Goal: Download file/media

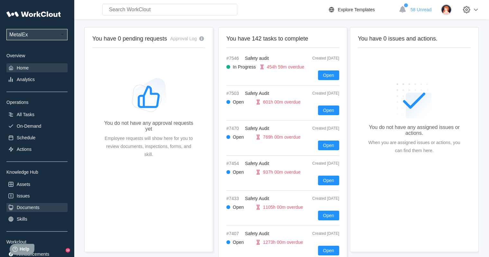
click at [24, 206] on div "Documents" at bounding box center [28, 207] width 23 height 5
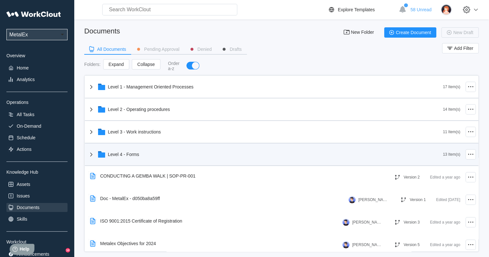
click at [93, 156] on icon at bounding box center [91, 154] width 8 height 8
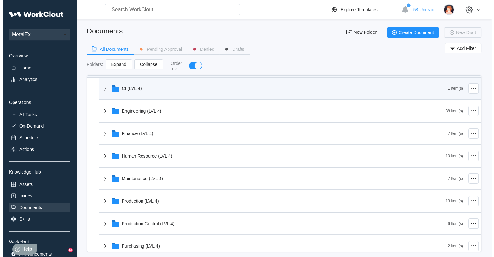
scroll to position [129, 0]
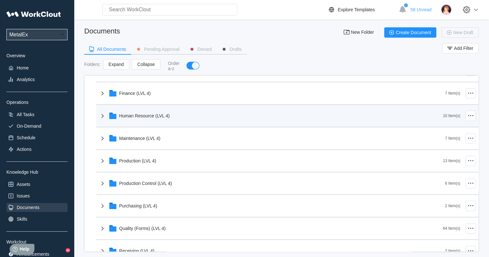
click at [129, 118] on div "Human Resource (LVL 4)" at bounding box center [144, 115] width 50 height 5
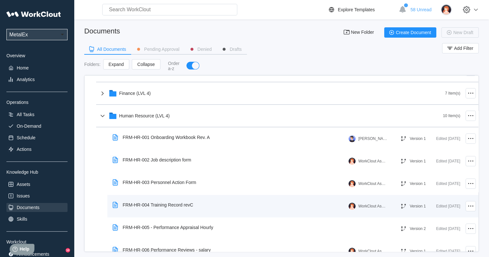
click at [159, 203] on div "FRM-HR-004 Training Record revC" at bounding box center [158, 204] width 70 height 5
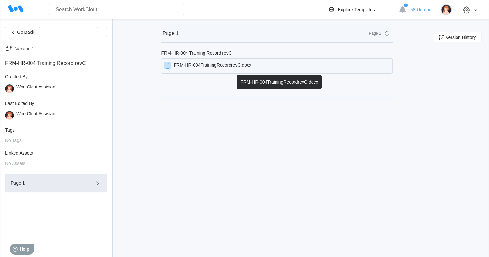
click at [194, 64] on div "FRM-HR-004TrainingRecordrevC.docx" at bounding box center [212, 65] width 77 height 7
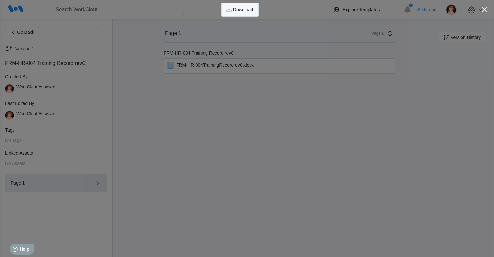
click at [253, 10] on button "Download" at bounding box center [239, 10] width 37 height 14
